Goal: Task Accomplishment & Management: Use online tool/utility

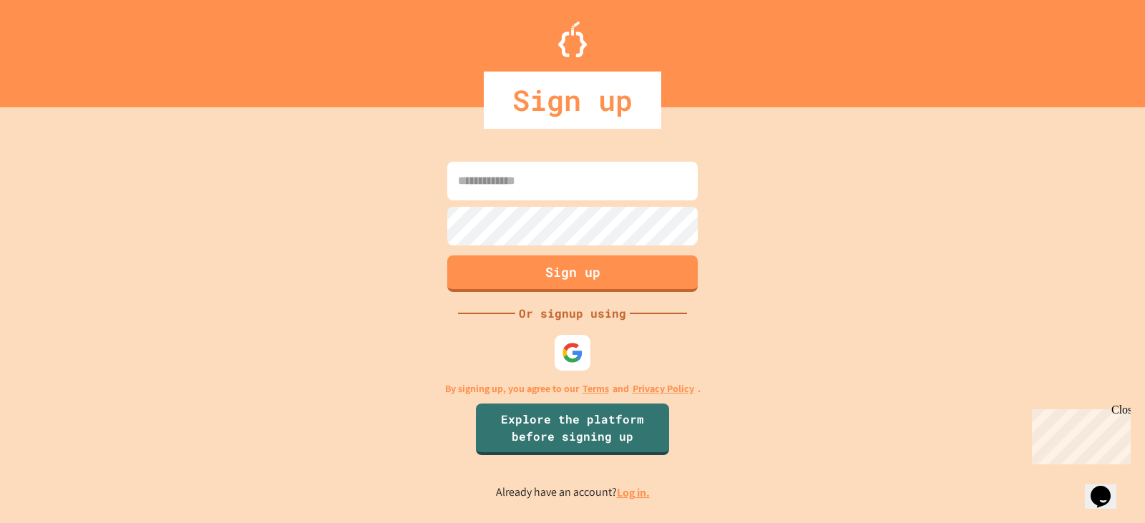
click at [593, 341] on div at bounding box center [572, 352] width 43 height 43
click at [588, 340] on div at bounding box center [572, 352] width 39 height 39
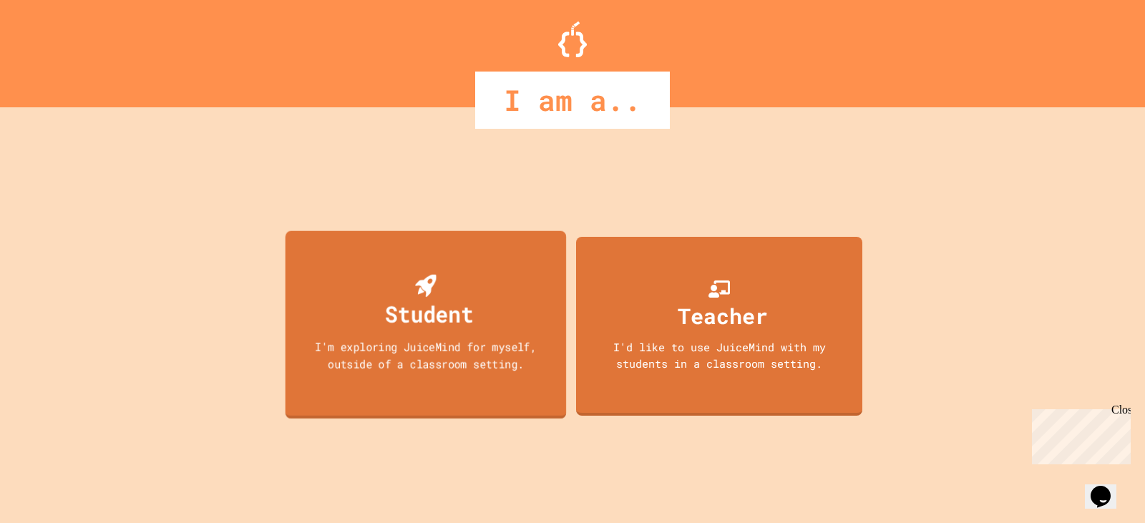
click at [426, 293] on icon at bounding box center [425, 285] width 21 height 23
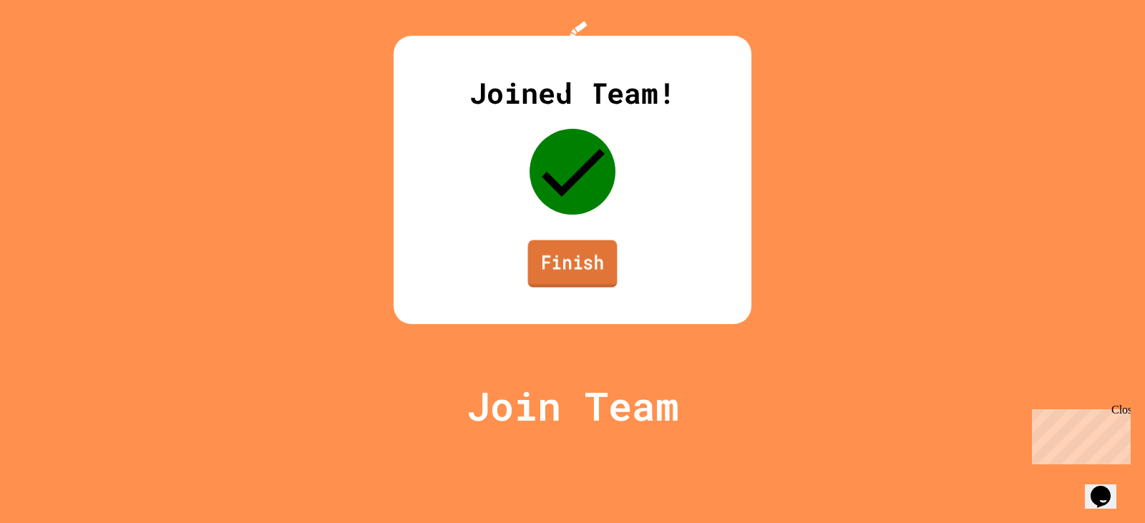
click at [597, 288] on link "Finish" at bounding box center [572, 264] width 89 height 47
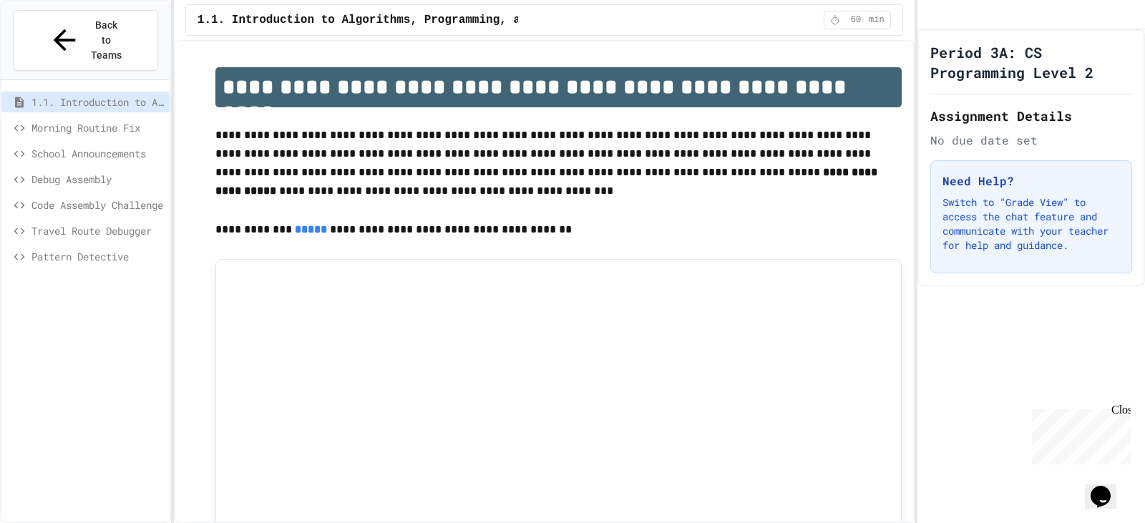
click at [540, 163] on p "**********" at bounding box center [558, 164] width 686 height 76
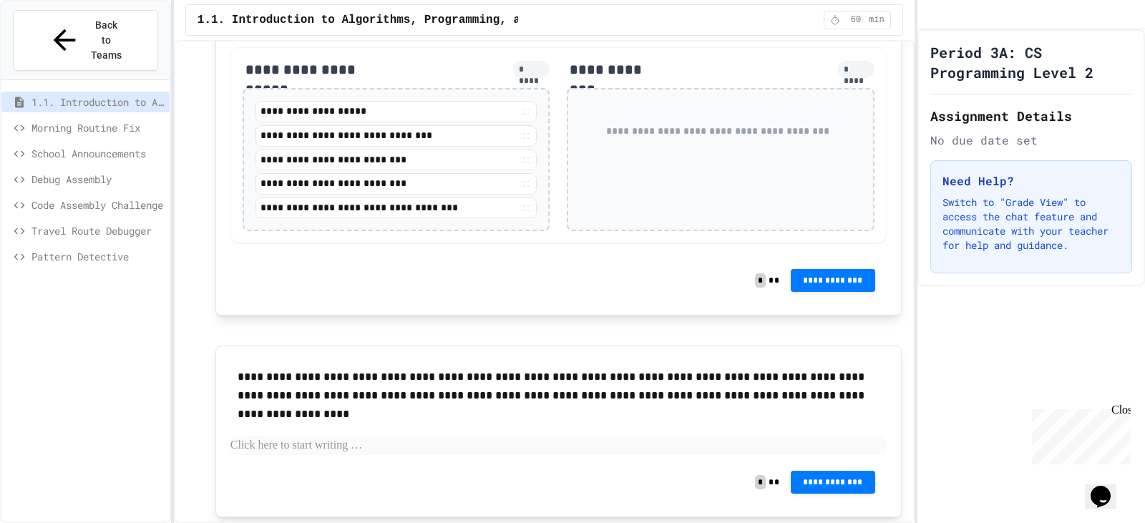
scroll to position [931, 0]
